Goal: Learn about a topic

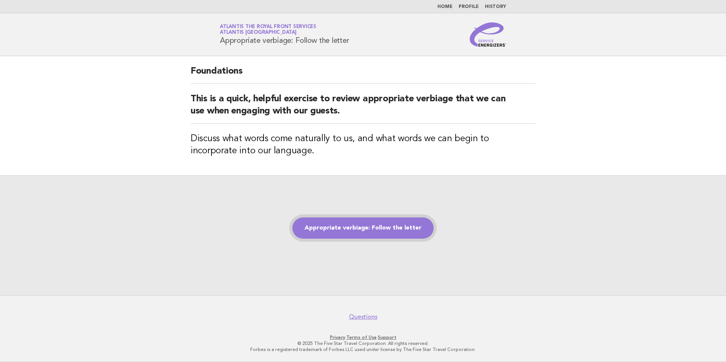
click at [392, 229] on link "Appropriate verbiage: Follow the letter" at bounding box center [362, 227] width 141 height 21
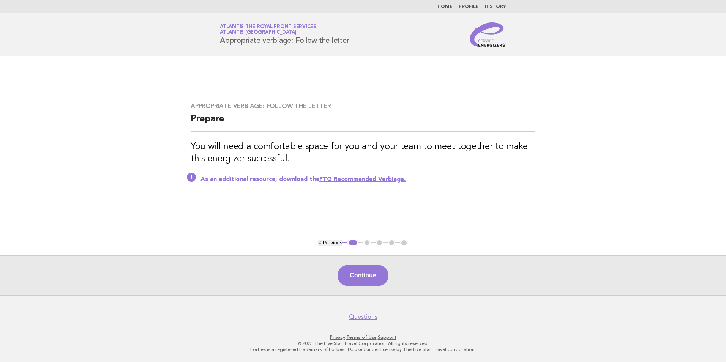
click at [383, 180] on link "FTG Recommended Verbiage." at bounding box center [362, 179] width 86 height 6
click at [362, 280] on button "Continue" at bounding box center [362, 275] width 50 height 21
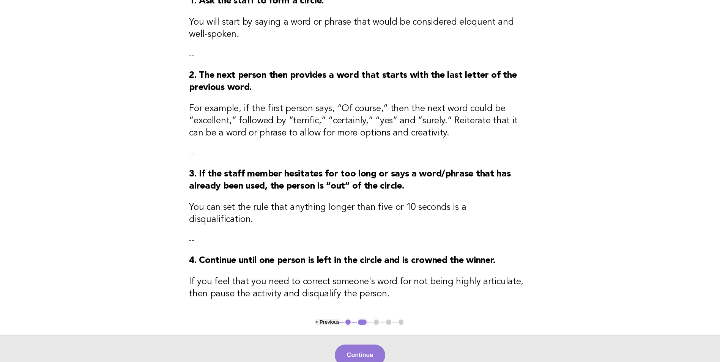
scroll to position [178, 0]
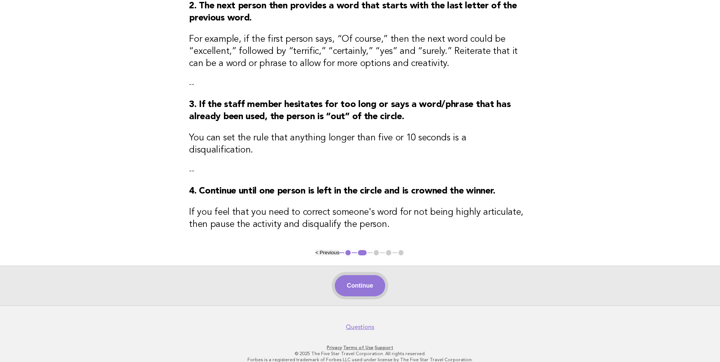
click at [359, 275] on button "Continue" at bounding box center [360, 285] width 50 height 21
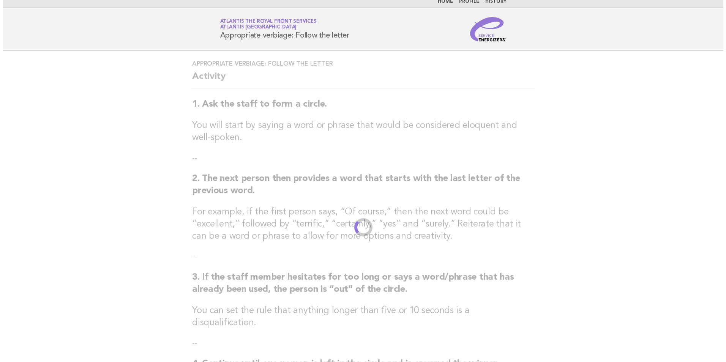
scroll to position [0, 0]
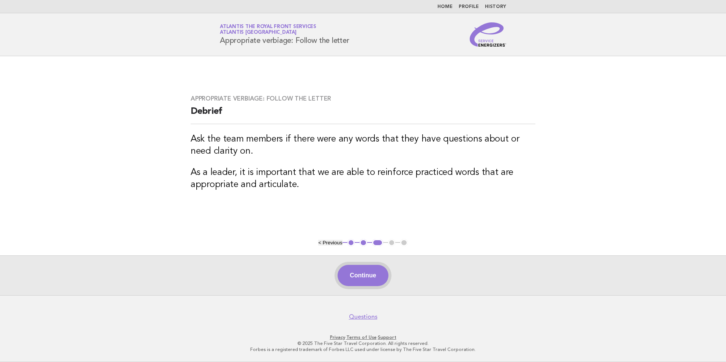
click at [373, 273] on button "Continue" at bounding box center [362, 275] width 50 height 21
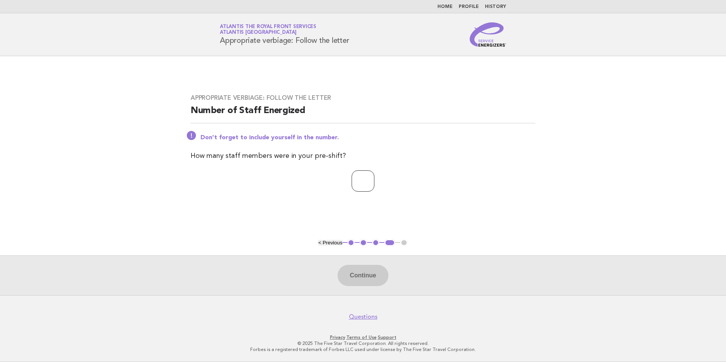
click at [358, 181] on input "number" at bounding box center [362, 180] width 23 height 21
type input "*"
click at [356, 268] on button "Continue" at bounding box center [362, 275] width 50 height 21
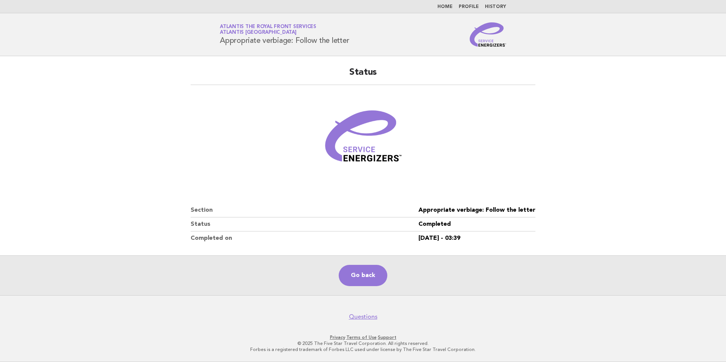
click at [102, 78] on main "Status Section Appropriate verbiage: Follow the letter Status Completed Complet…" at bounding box center [363, 175] width 726 height 239
